Goal: Task Accomplishment & Management: Manage account settings

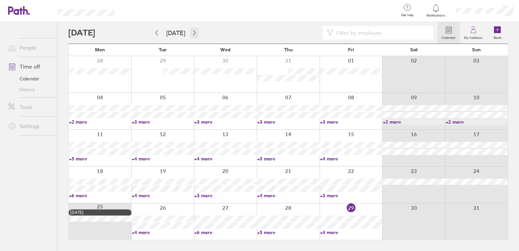
click at [192, 31] on icon "button" at bounding box center [194, 32] width 5 height 5
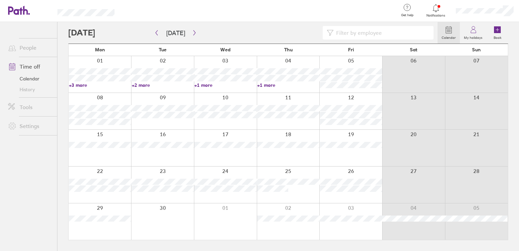
click at [81, 84] on link "+3 more" at bounding box center [100, 85] width 62 height 6
click at [141, 84] on link "+2 more" at bounding box center [163, 85] width 62 height 6
click at [206, 84] on link "+1 more" at bounding box center [225, 85] width 62 height 6
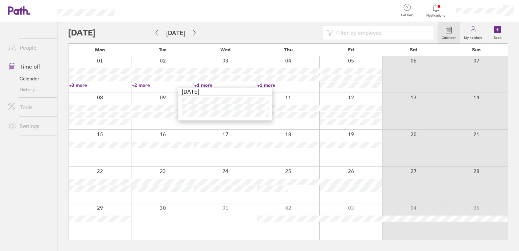
click at [274, 82] on link "+1 more" at bounding box center [288, 85] width 62 height 6
